Goal: Task Accomplishment & Management: Complete application form

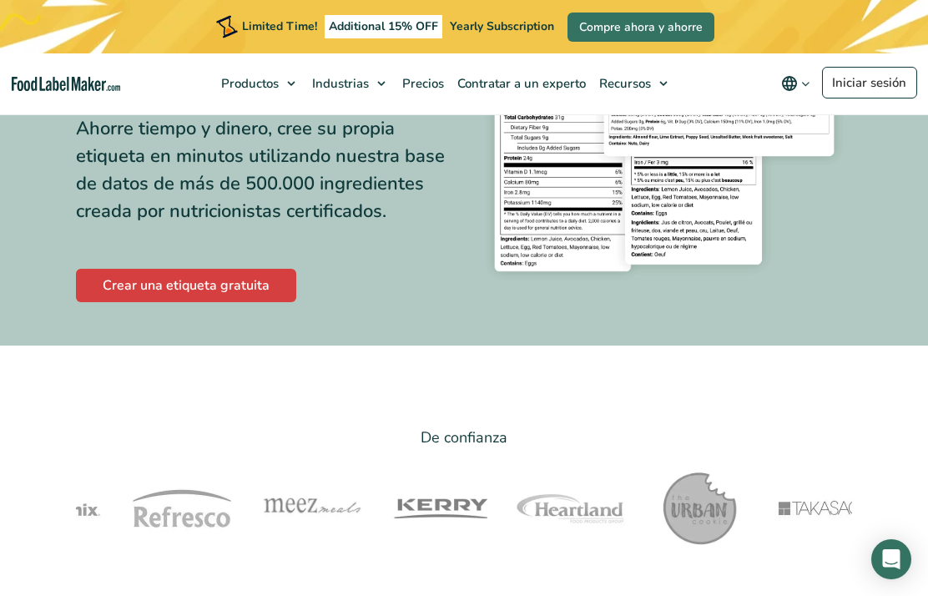
scroll to position [218, 0]
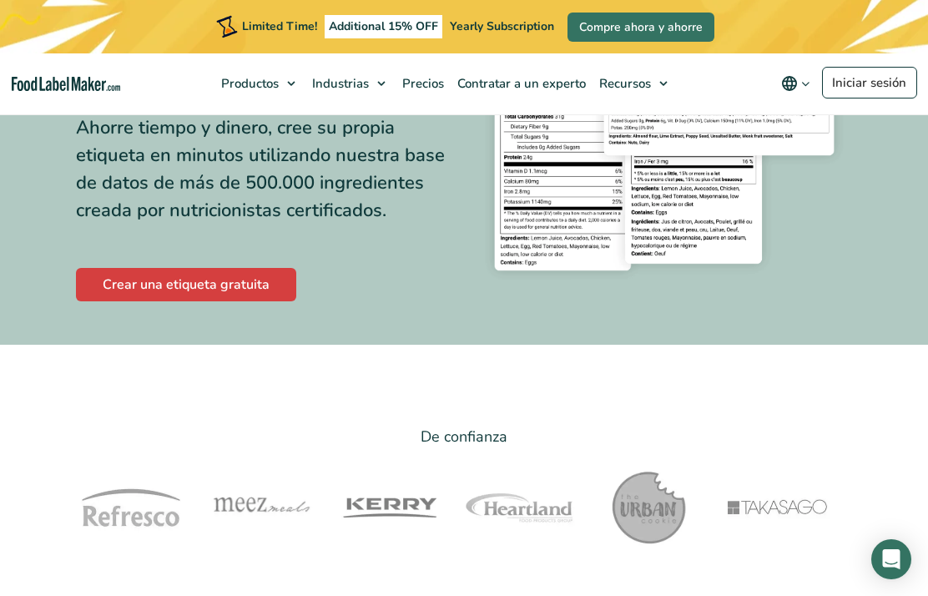
click at [238, 286] on link "Crear una etiqueta gratuita" at bounding box center [186, 284] width 220 height 33
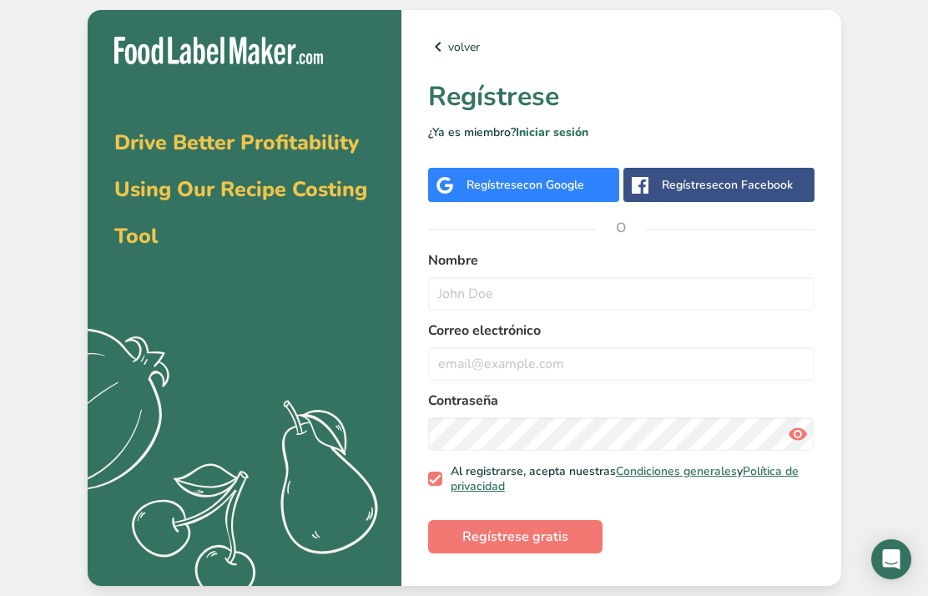
click at [572, 193] on span "con Google" at bounding box center [553, 185] width 61 height 16
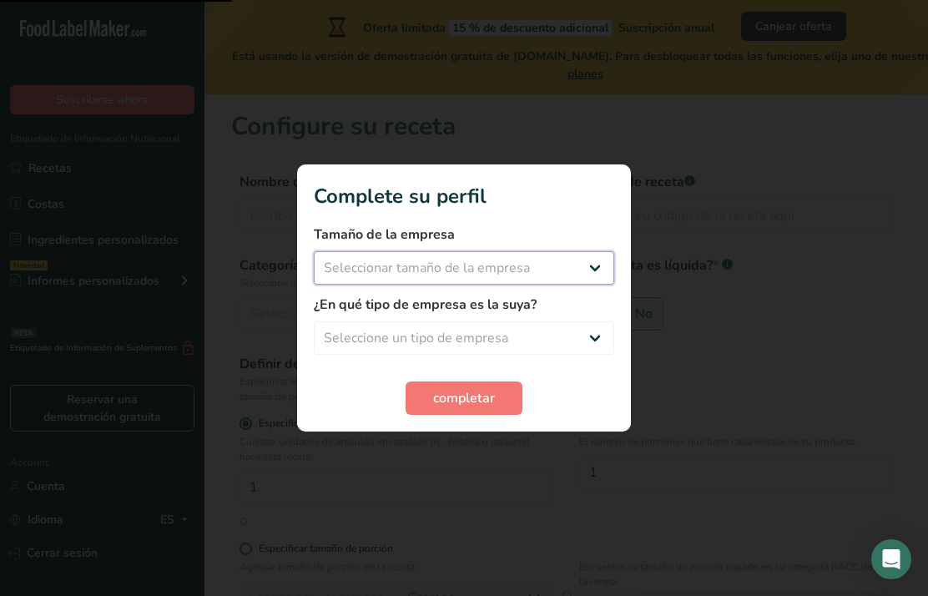
click at [584, 274] on select "Seleccionar tamaño de la empresa Menos de 10 empleados De 10 a 50 empleados De …" at bounding box center [464, 267] width 300 height 33
select select "1"
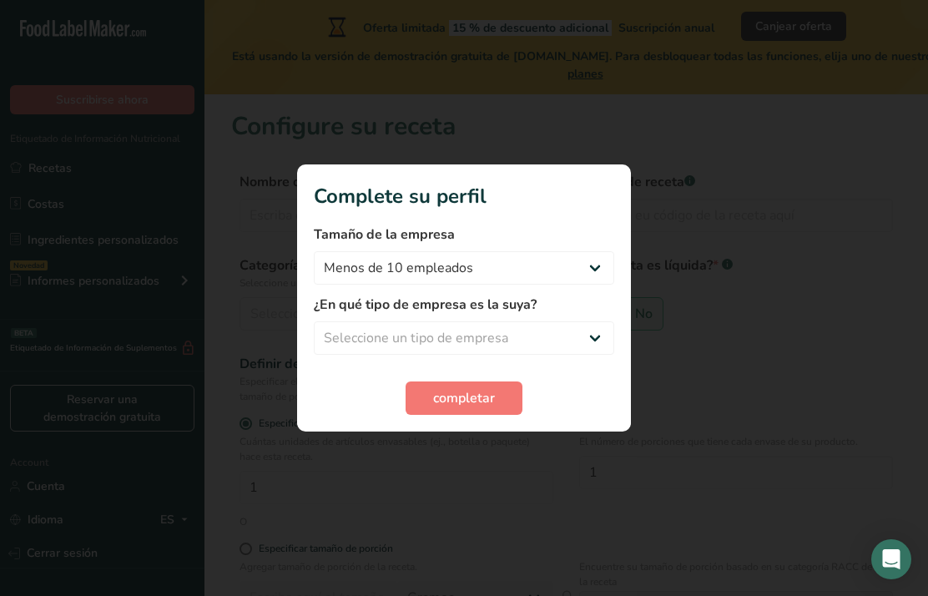
click at [565, 336] on select "Seleccione un tipo de empresa Fabricante de alimentos envasados Restaurante y c…" at bounding box center [464, 337] width 300 height 33
select select "5"
click at [499, 387] on button "completar" at bounding box center [464, 397] width 117 height 33
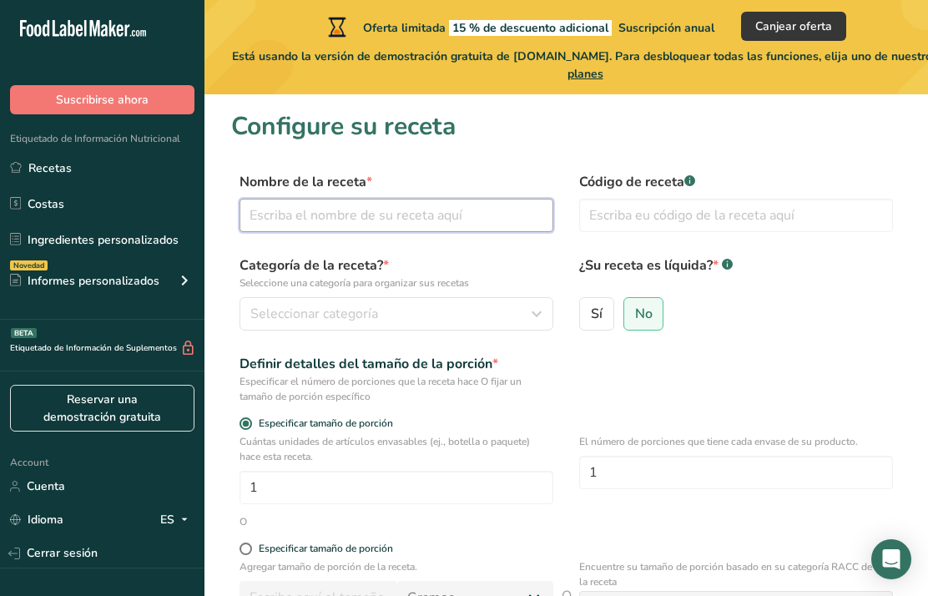
click at [502, 212] on input "text" at bounding box center [397, 215] width 314 height 33
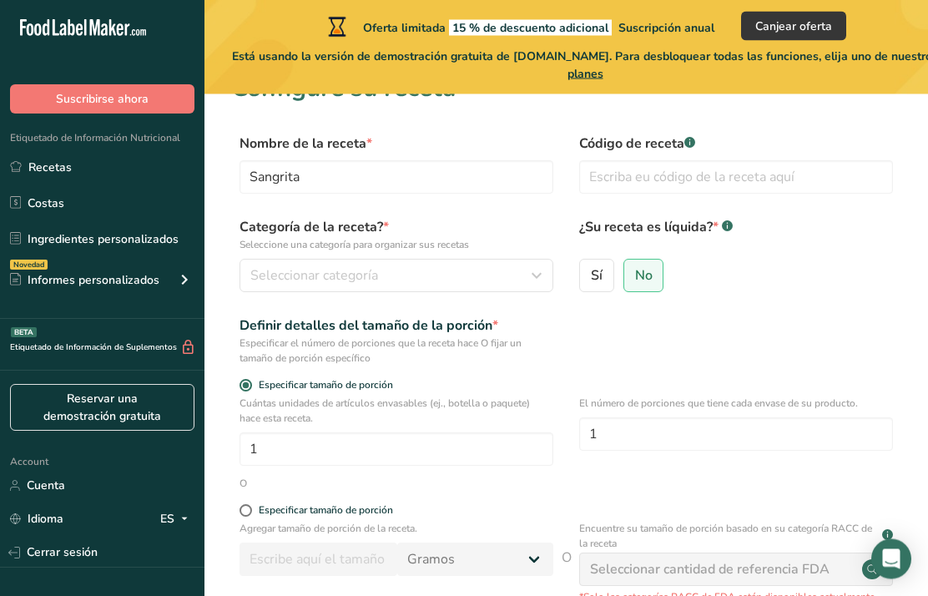
scroll to position [37, 0]
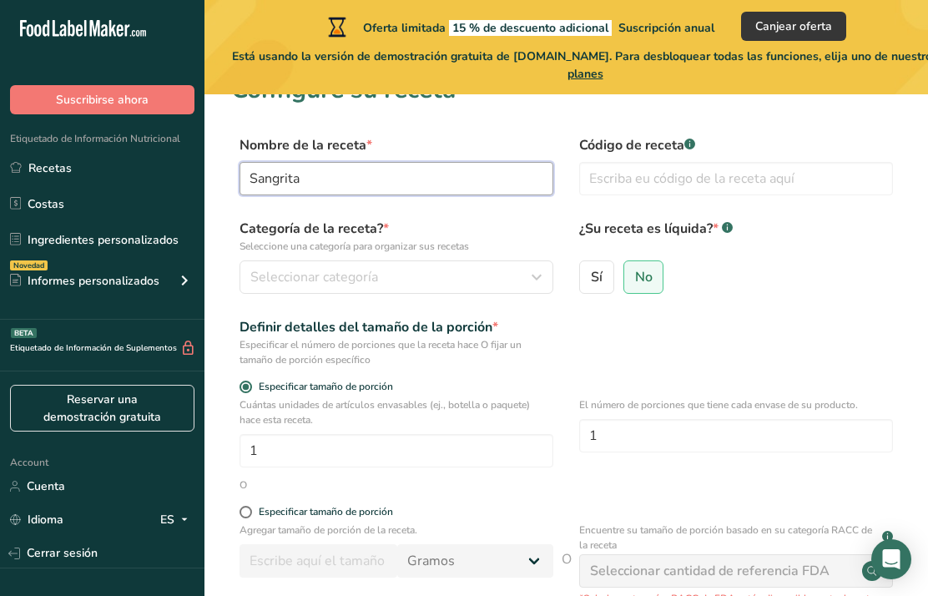
type input "Sangrita"
click at [702, 135] on label "Código de receta .a-a{fill:#347362;}.b-a{fill:#fff;}" at bounding box center [736, 145] width 314 height 20
click at [688, 155] on div "Código de receta .a-a{fill:#347362;}.b-a{fill:#fff;}" at bounding box center [736, 170] width 314 height 70
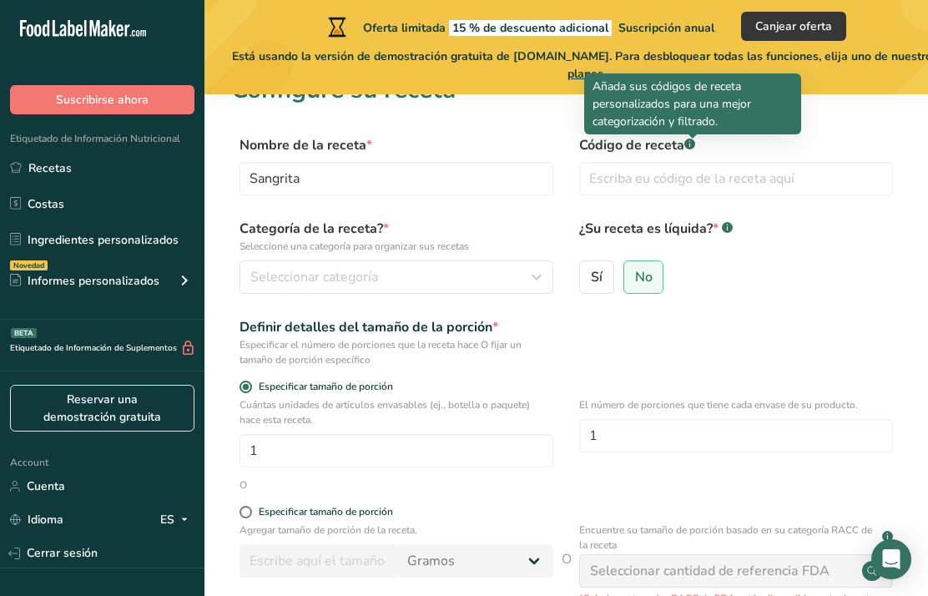
click at [785, 283] on div "Sí No" at bounding box center [736, 281] width 314 height 43
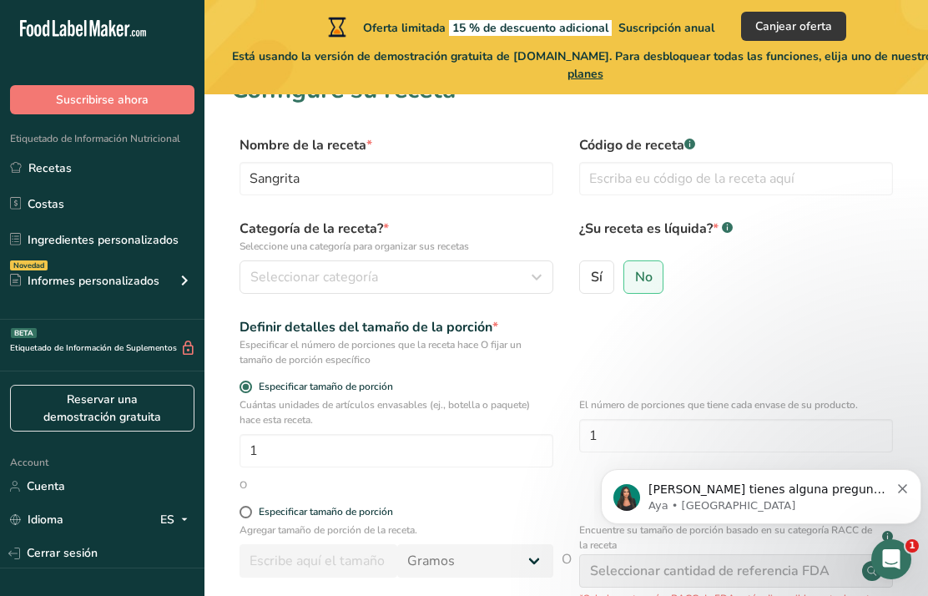
scroll to position [0, 0]
click at [534, 282] on icon "button" at bounding box center [537, 277] width 20 height 30
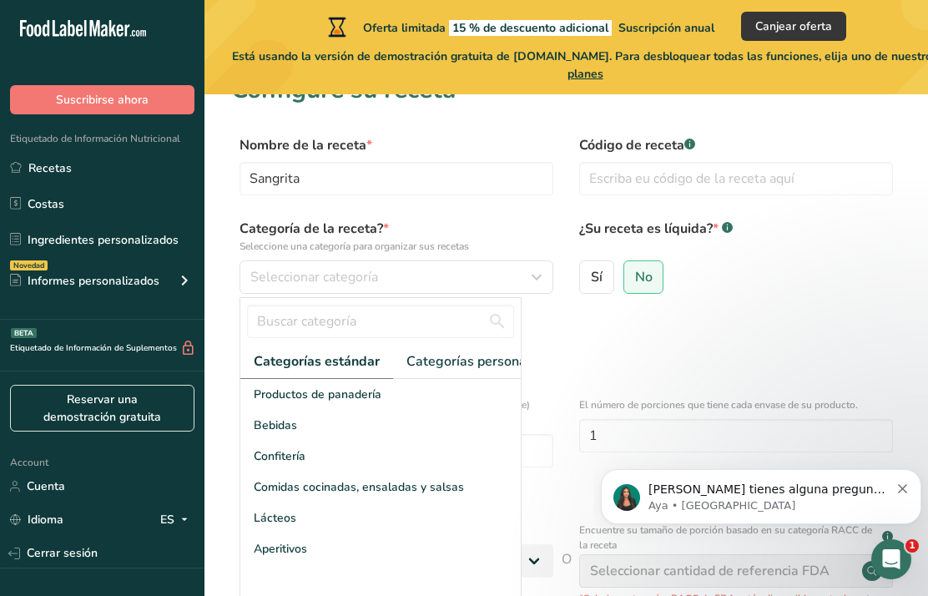
click at [421, 429] on div "Bebidas" at bounding box center [380, 425] width 280 height 31
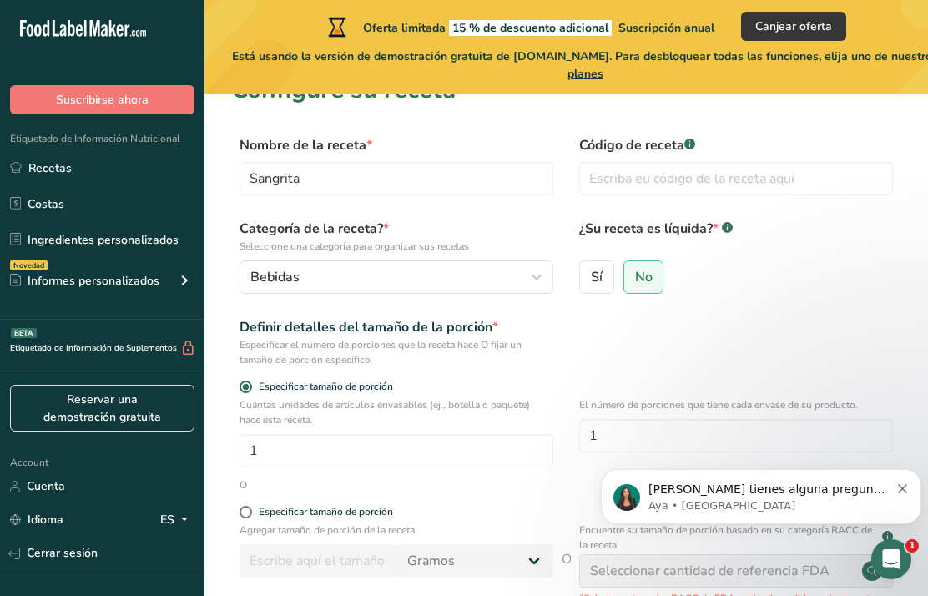
click at [598, 279] on span "Sí" at bounding box center [597, 277] width 12 height 17
click at [591, 279] on input "Sí" at bounding box center [585, 276] width 11 height 11
radio input "true"
radio input "false"
select select "22"
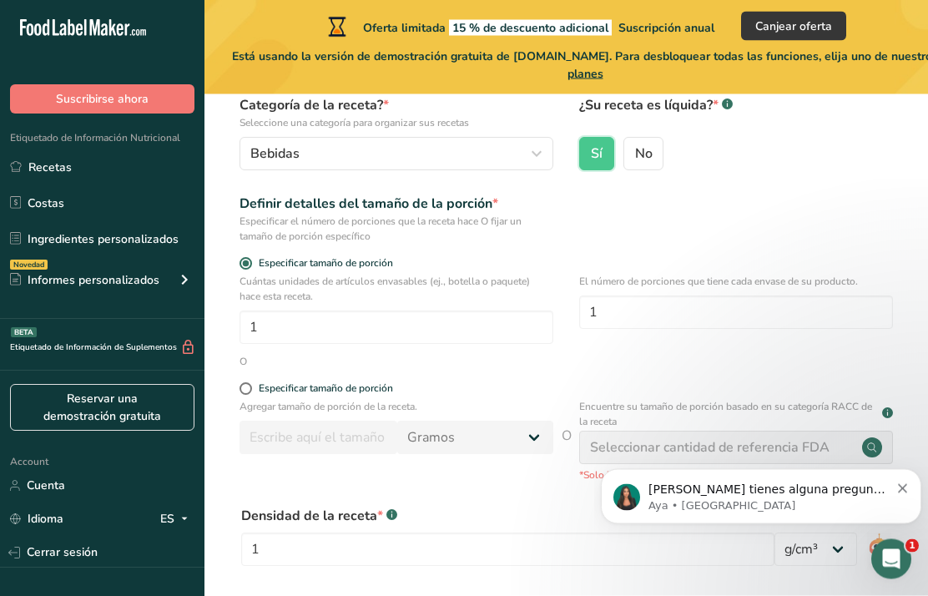
scroll to position [162, 0]
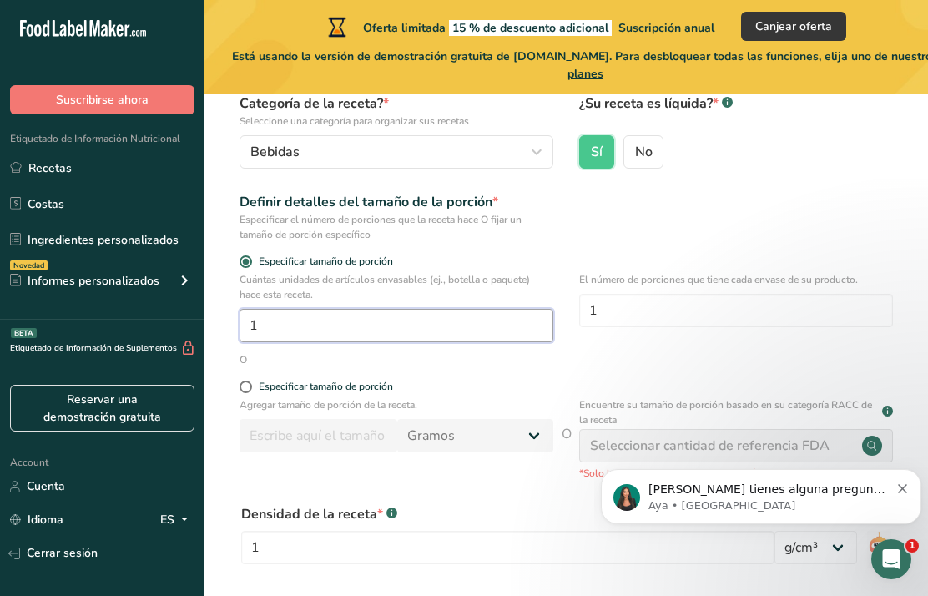
click at [510, 327] on input "1" at bounding box center [397, 325] width 314 height 33
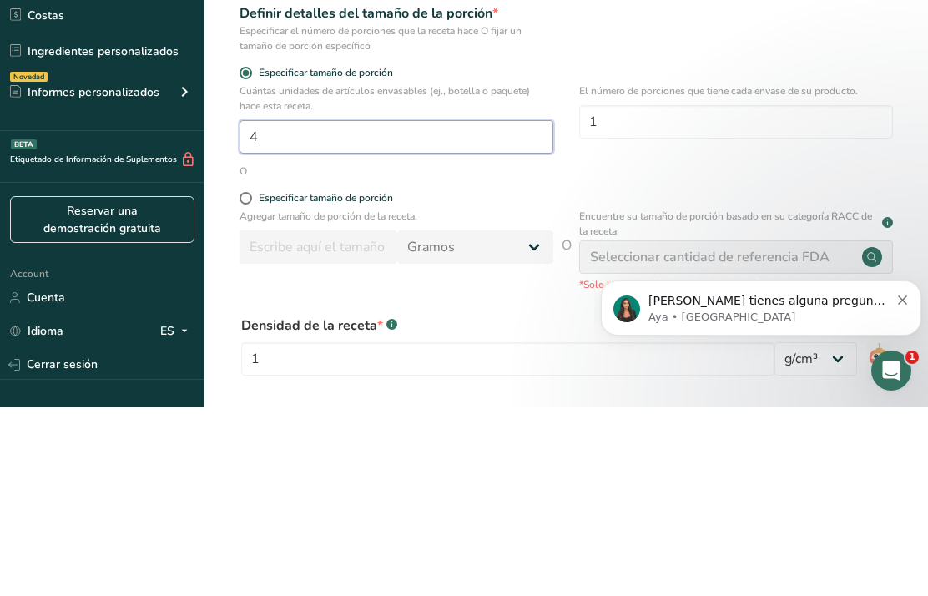
type input "4"
click at [824, 352] on div "O" at bounding box center [566, 359] width 670 height 15
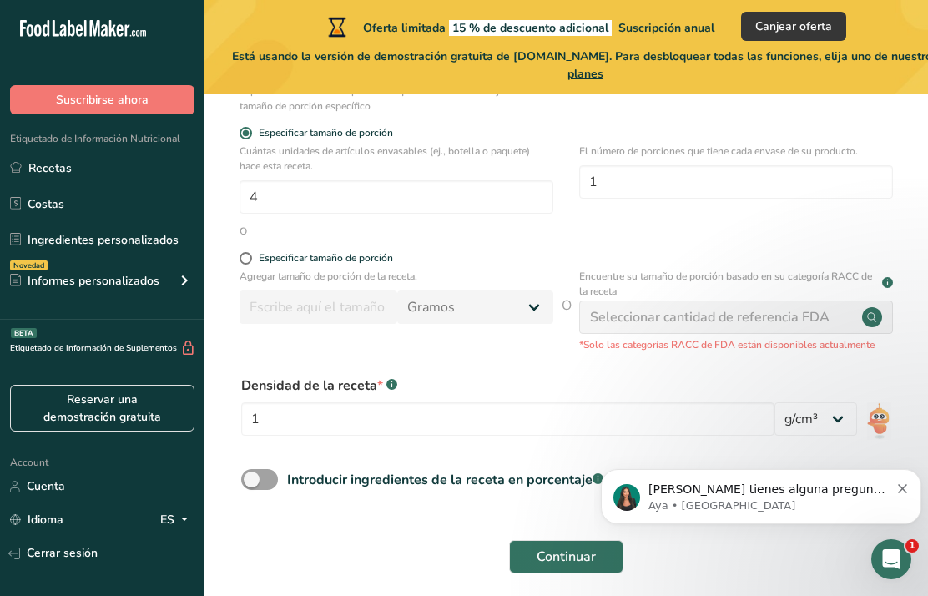
click at [257, 257] on span "Especificar tamaño de porción" at bounding box center [322, 258] width 141 height 13
click at [250, 257] on input "Especificar tamaño de porción" at bounding box center [245, 258] width 11 height 11
radio input "true"
radio input "false"
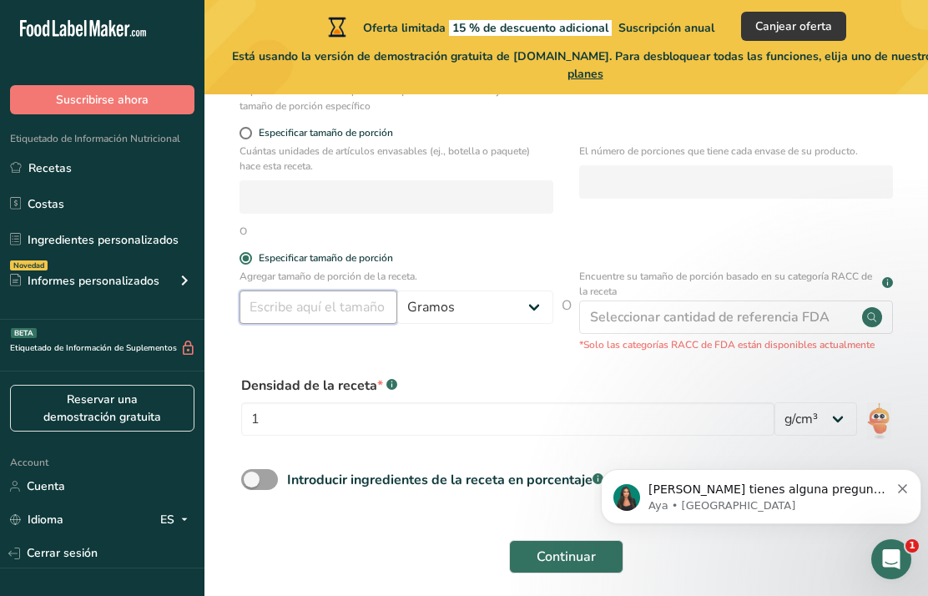
click at [267, 305] on input "number" at bounding box center [319, 306] width 158 height 33
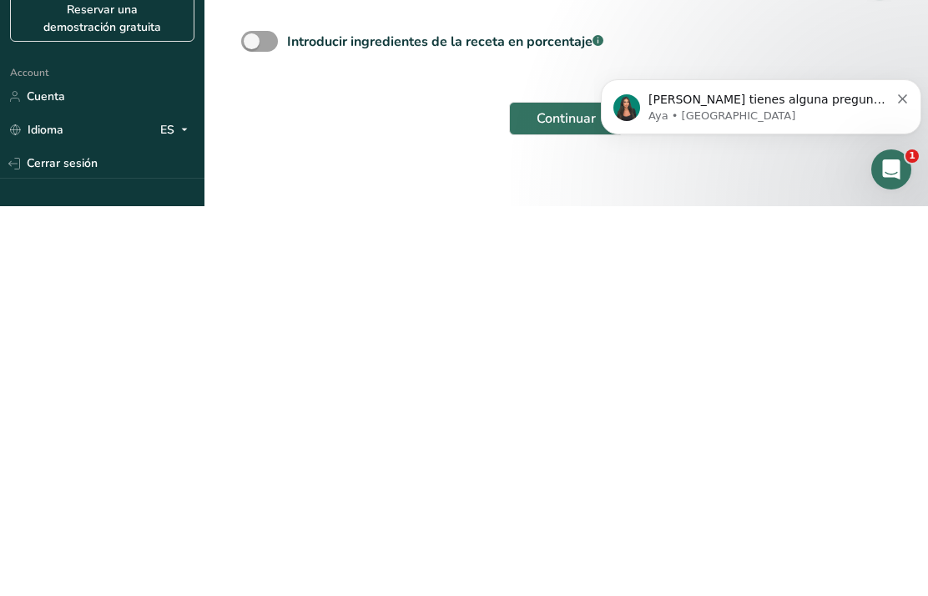
scroll to position [357, 0]
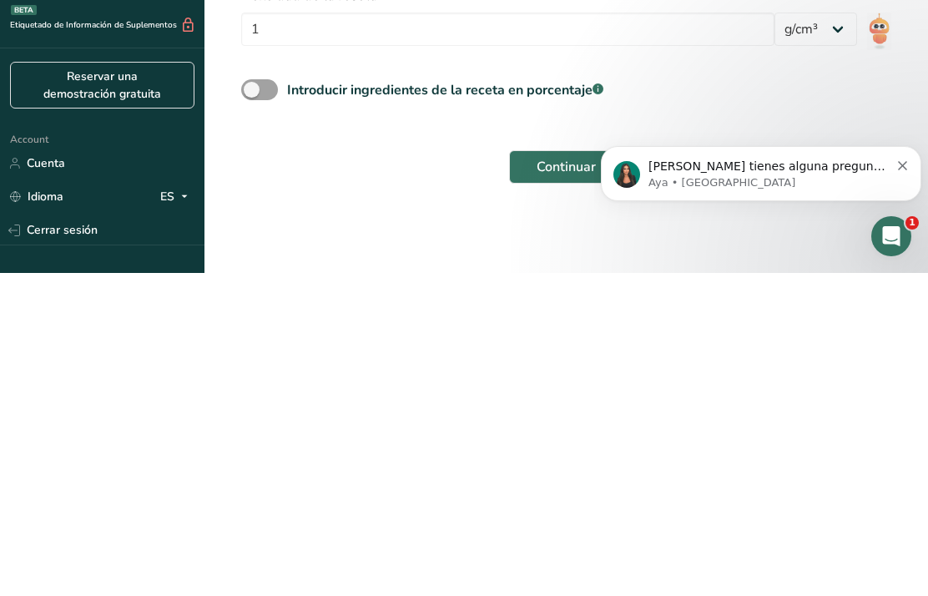
click at [265, 402] on span at bounding box center [259, 412] width 37 height 21
click at [252, 407] on input "Introducir ingredientes de la receta en porcentaje .a-a{fill:#347362;}.b-a{fill…" at bounding box center [246, 412] width 11 height 11
checkbox input "true"
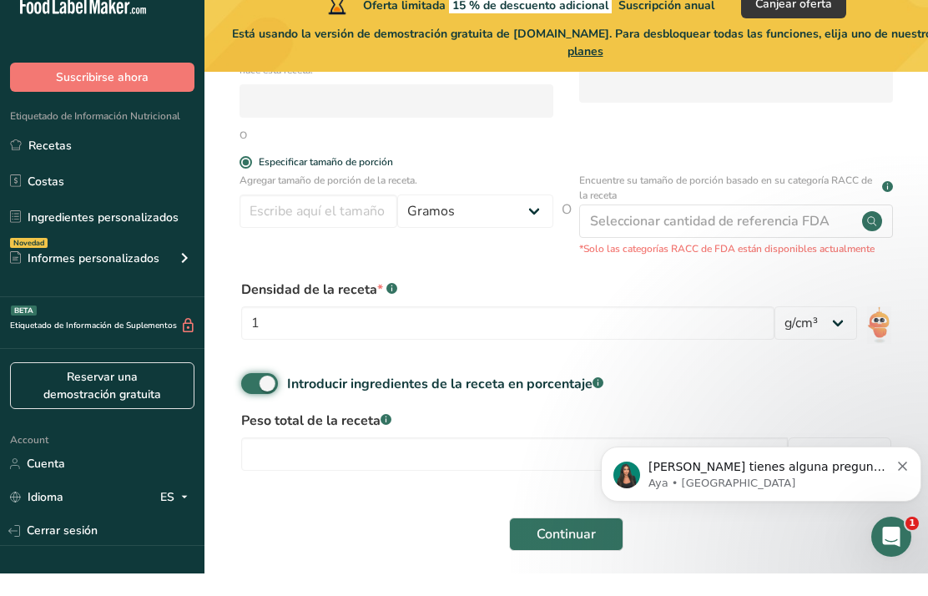
scroll to position [364, 0]
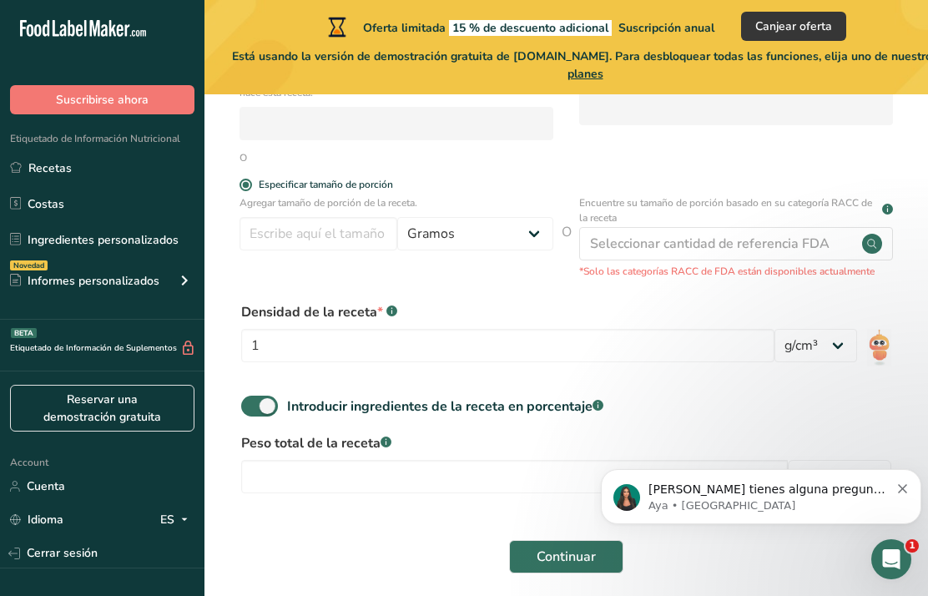
click at [538, 476] on input "number" at bounding box center [514, 476] width 547 height 33
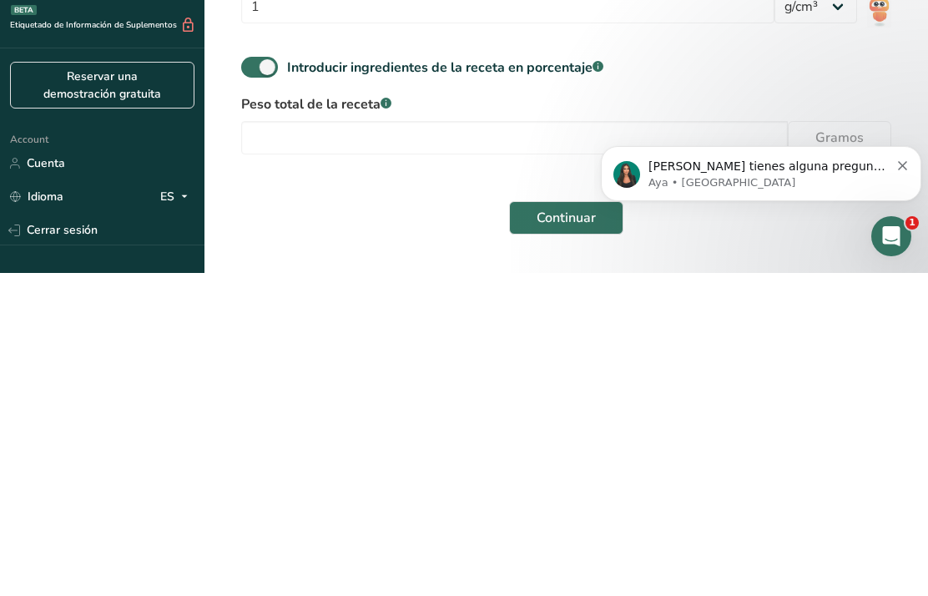
click at [836, 137] on body "Si tienes alguna pregunta no dudes en consultarnos. ¡Estamos aquí para ayudarte…" at bounding box center [761, 169] width 320 height 103
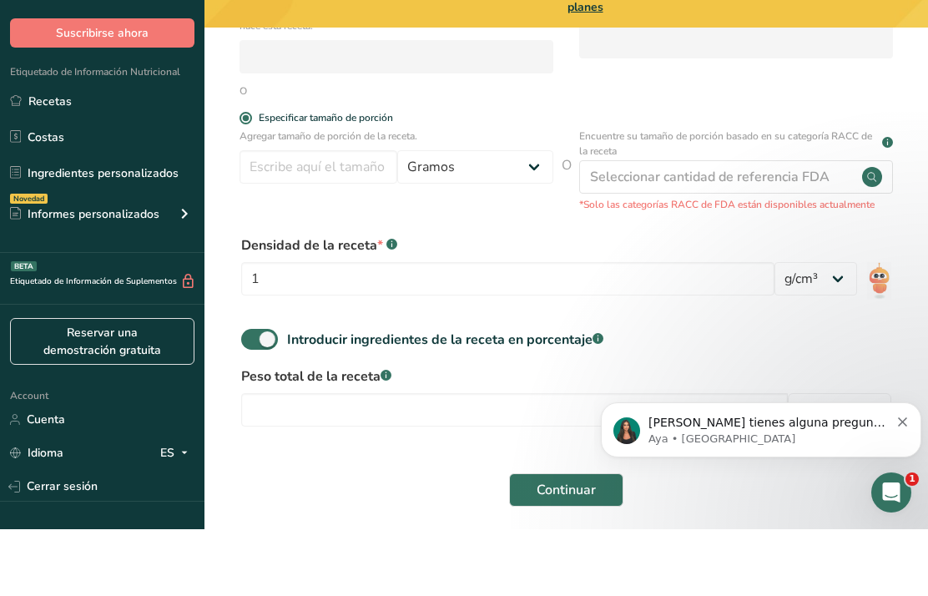
scroll to position [431, 0]
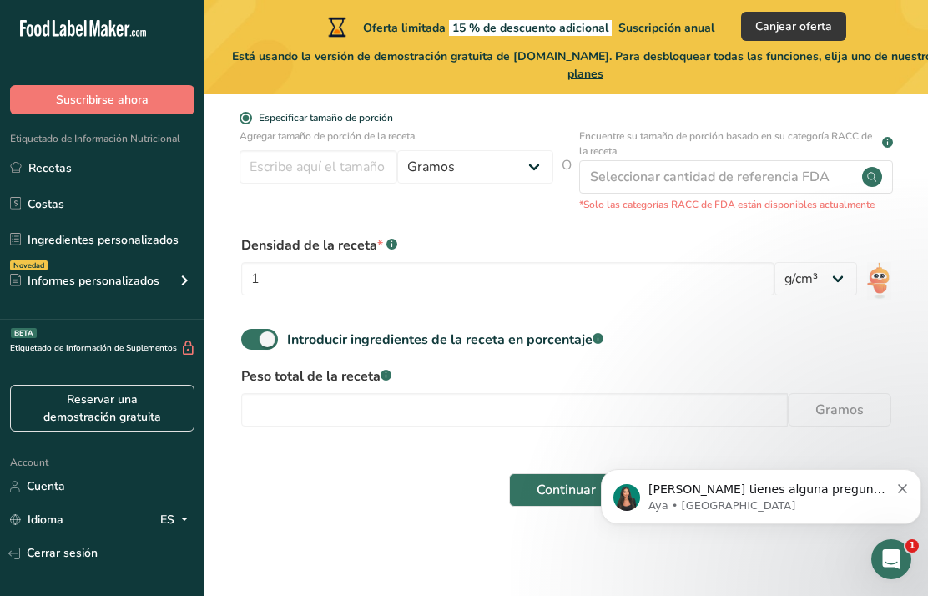
click at [752, 177] on div "Seleccionar cantidad de referencia FDA" at bounding box center [710, 177] width 240 height 20
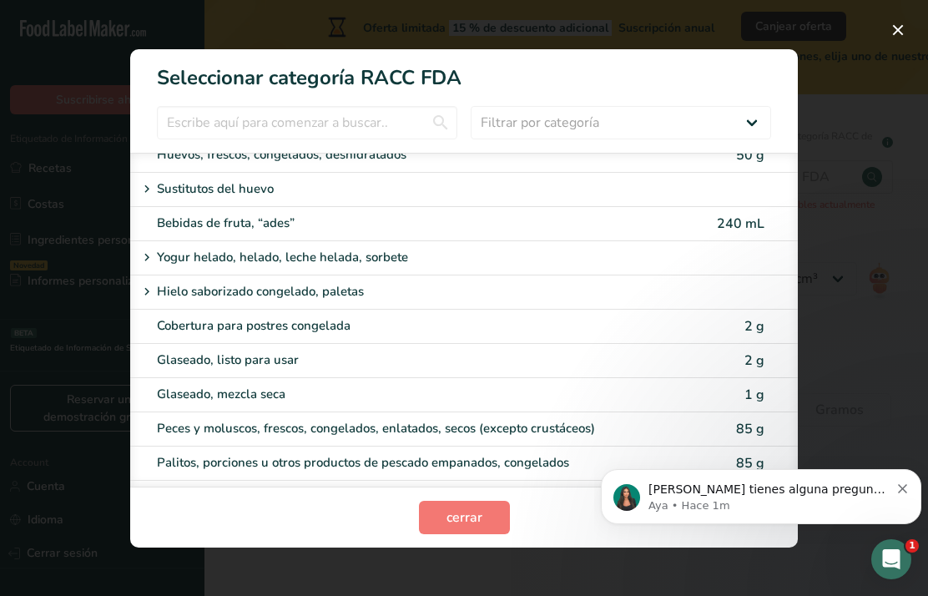
scroll to position [1300, 0]
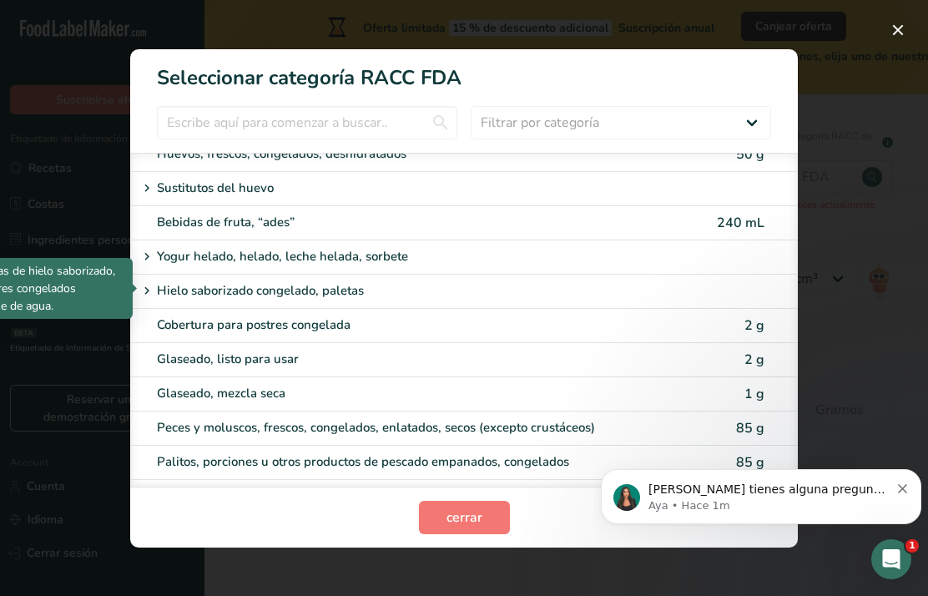
click at [145, 282] on icon "RACC Category Selection Modal" at bounding box center [146, 291] width 15 height 23
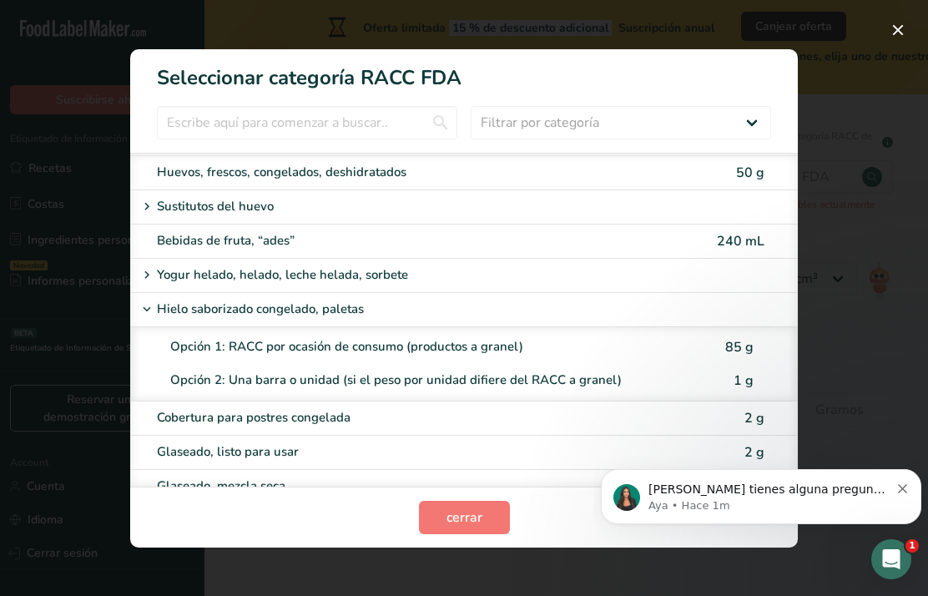
scroll to position [1281, 0]
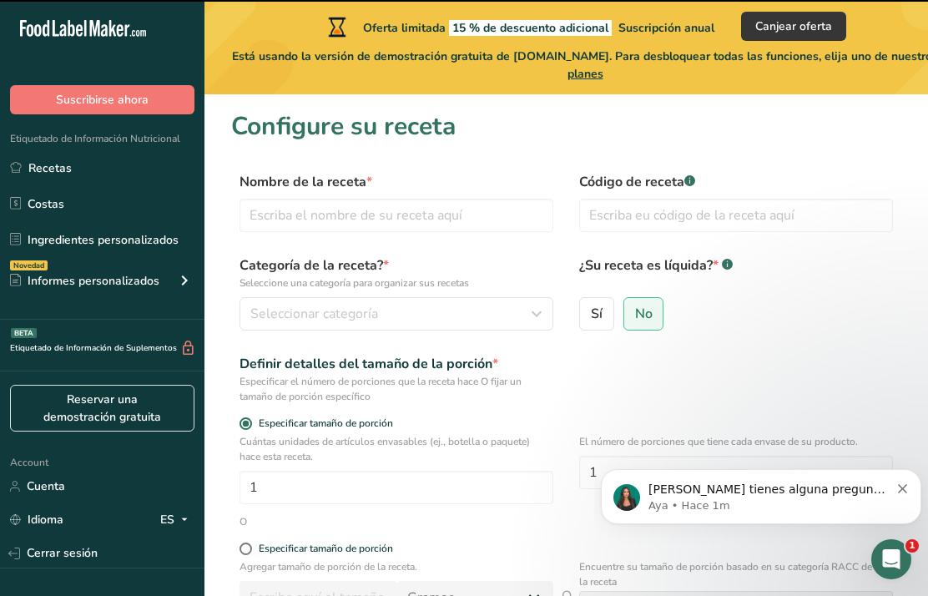
click at [900, 492] on icon "Dismiss notification" at bounding box center [902, 488] width 9 height 9
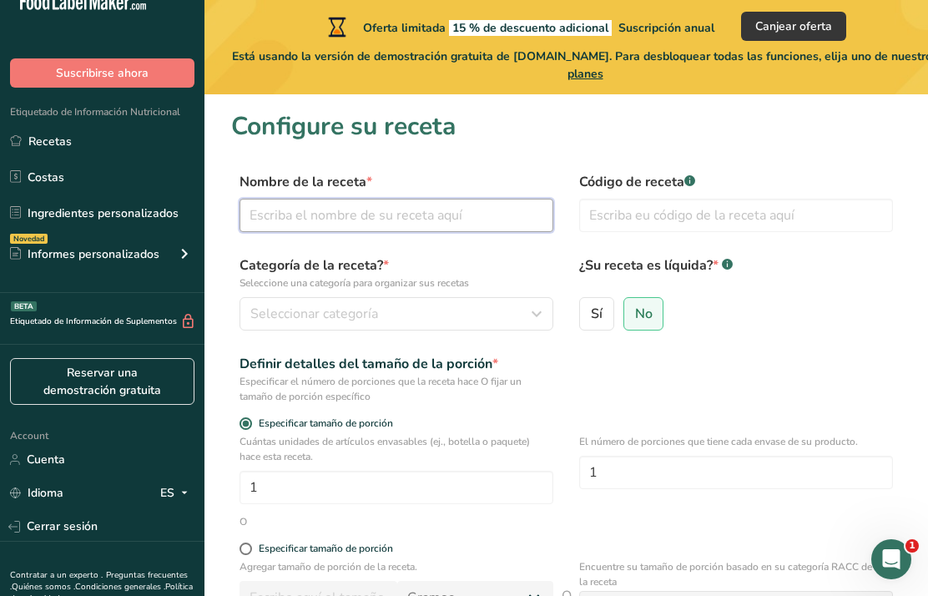
click at [275, 222] on input "text" at bounding box center [397, 215] width 314 height 33
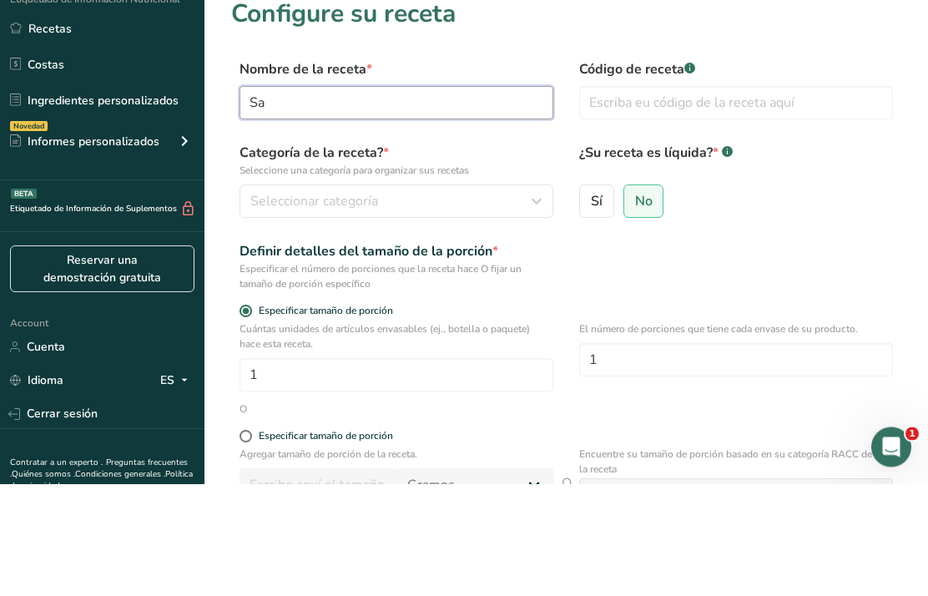
type input "S"
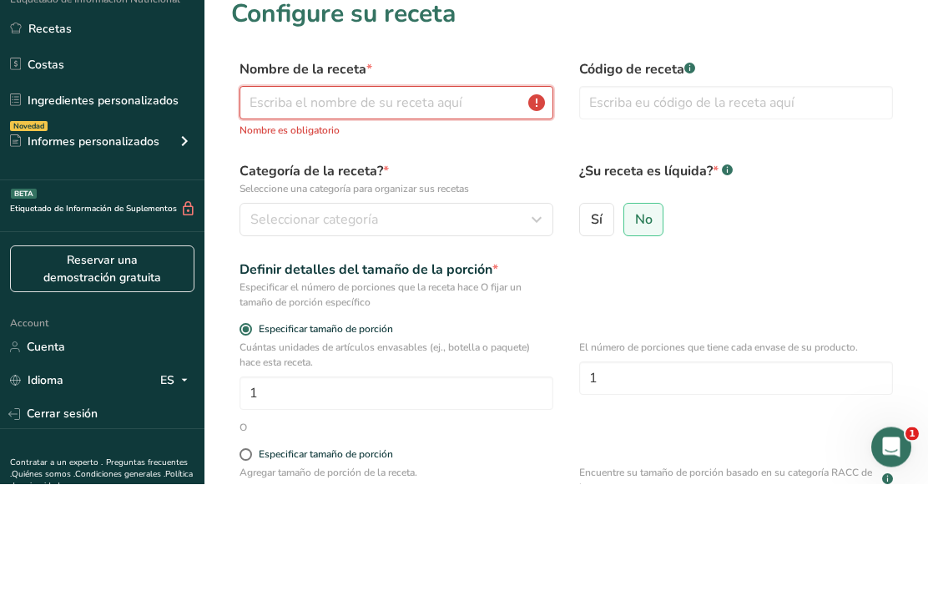
scroll to position [112, 0]
